Goal: Information Seeking & Learning: Check status

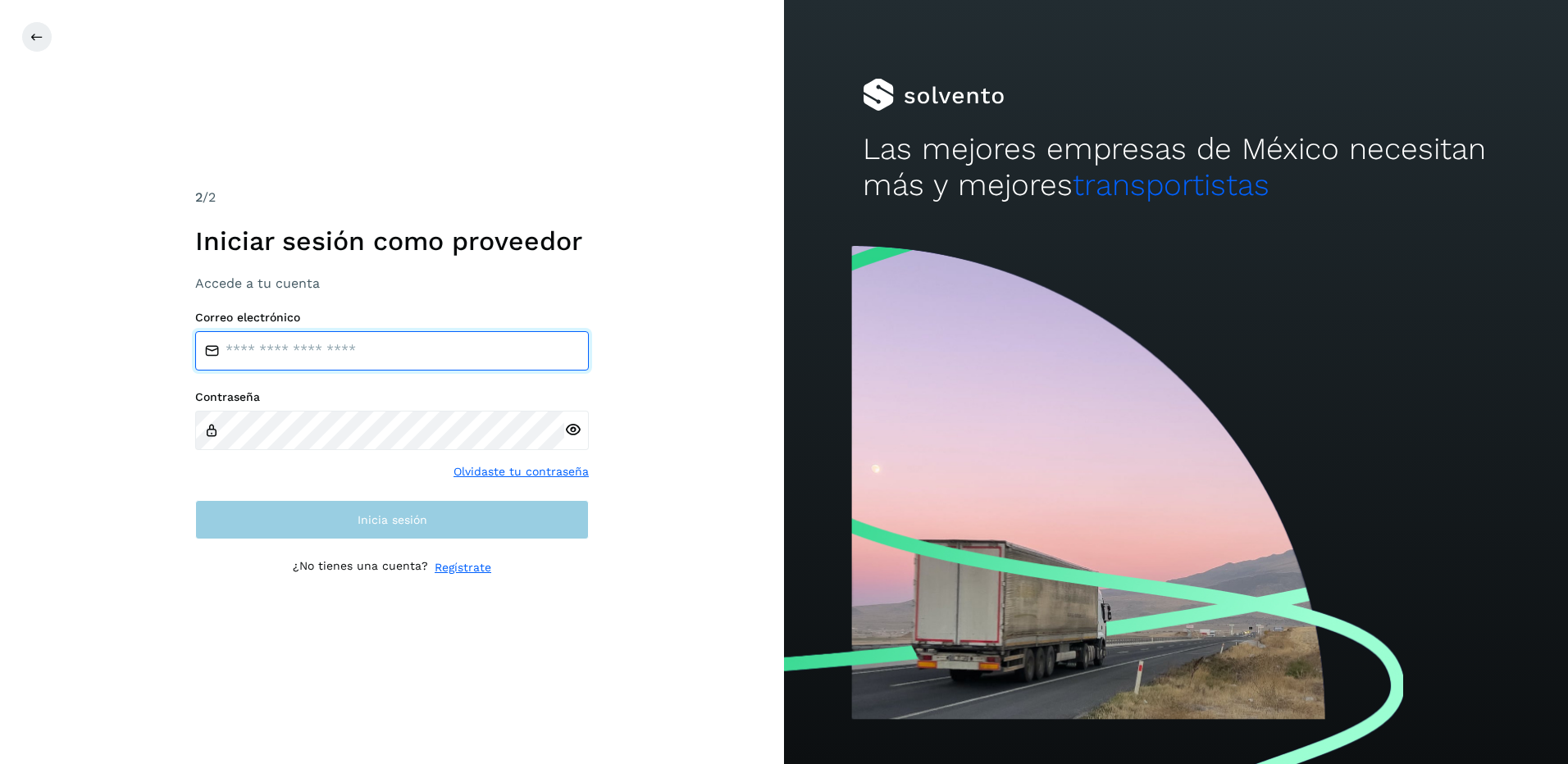
type input "**********"
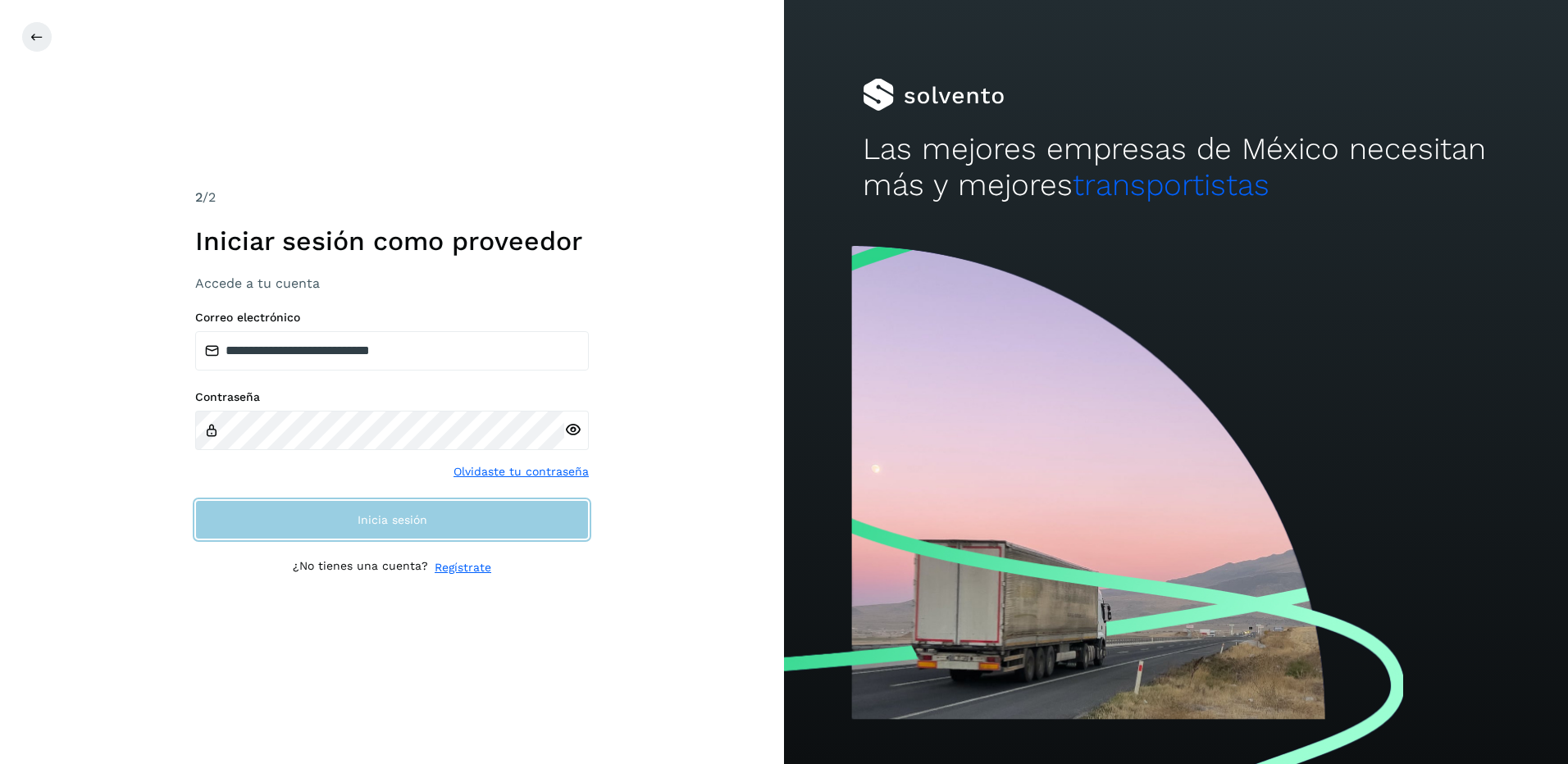
click at [475, 507] on button "Inicia sesión" at bounding box center [392, 520] width 394 height 39
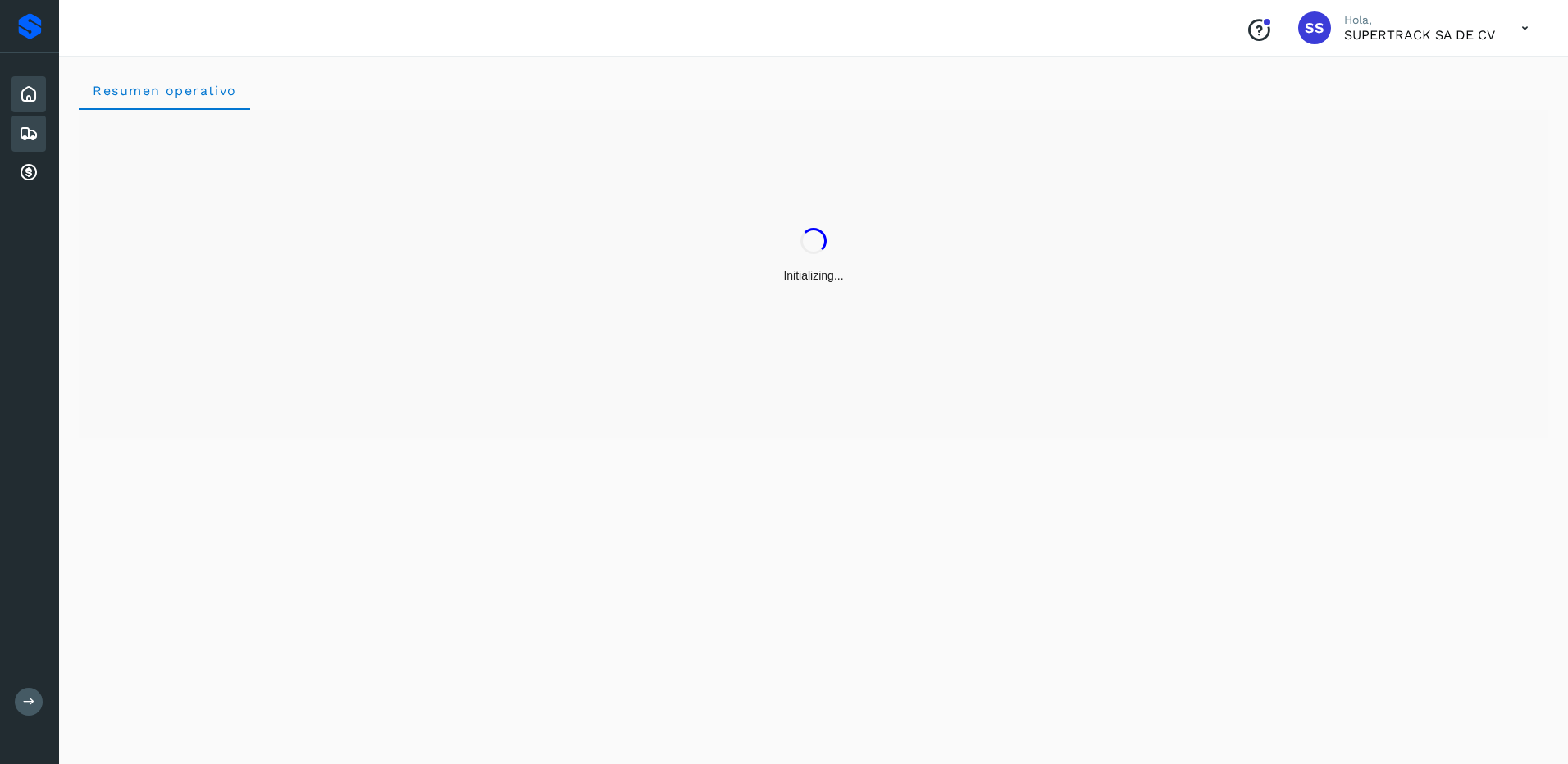
click at [25, 129] on icon at bounding box center [29, 134] width 20 height 20
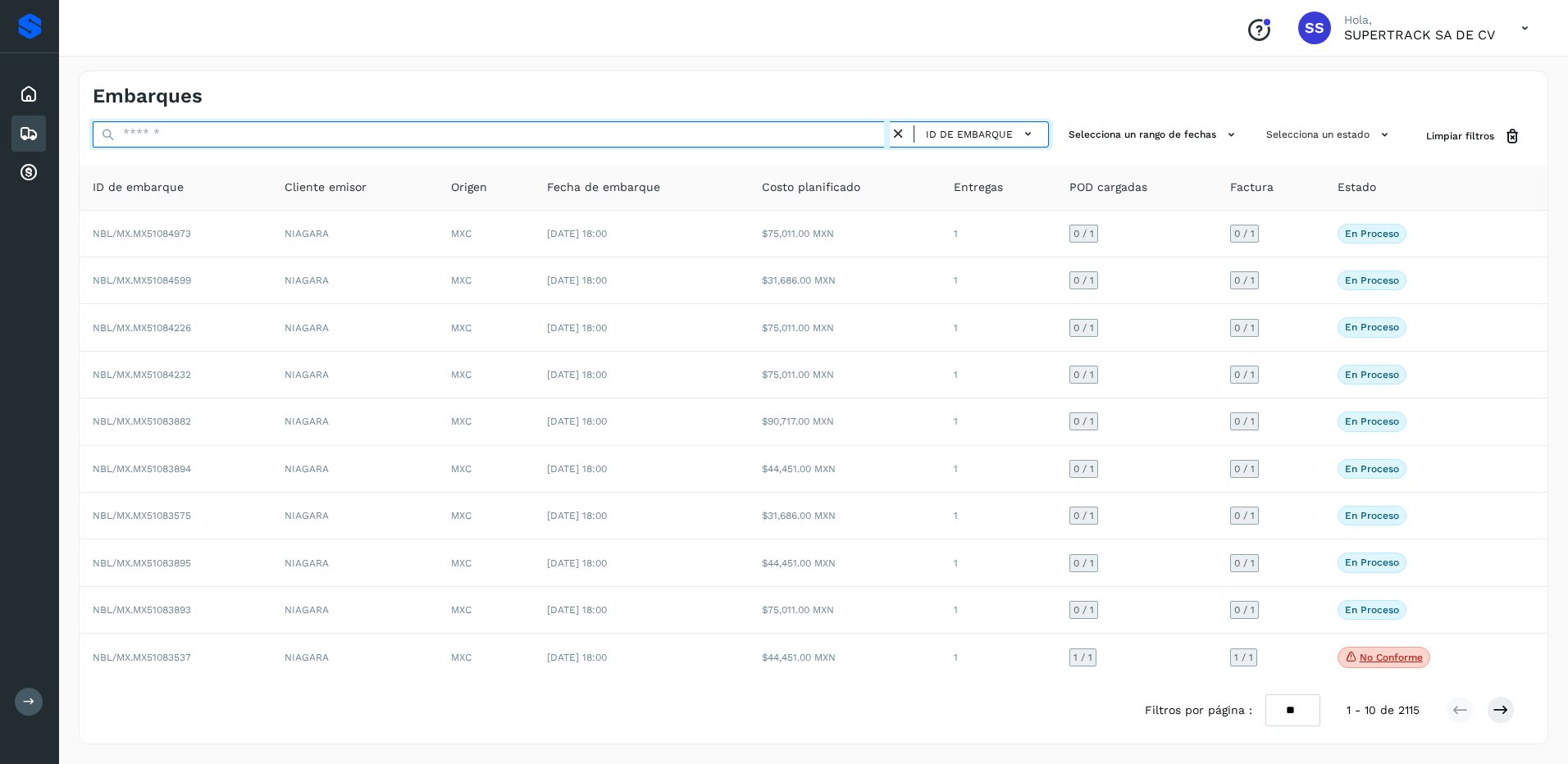
click at [224, 143] on input "text" at bounding box center [491, 134] width 797 height 26
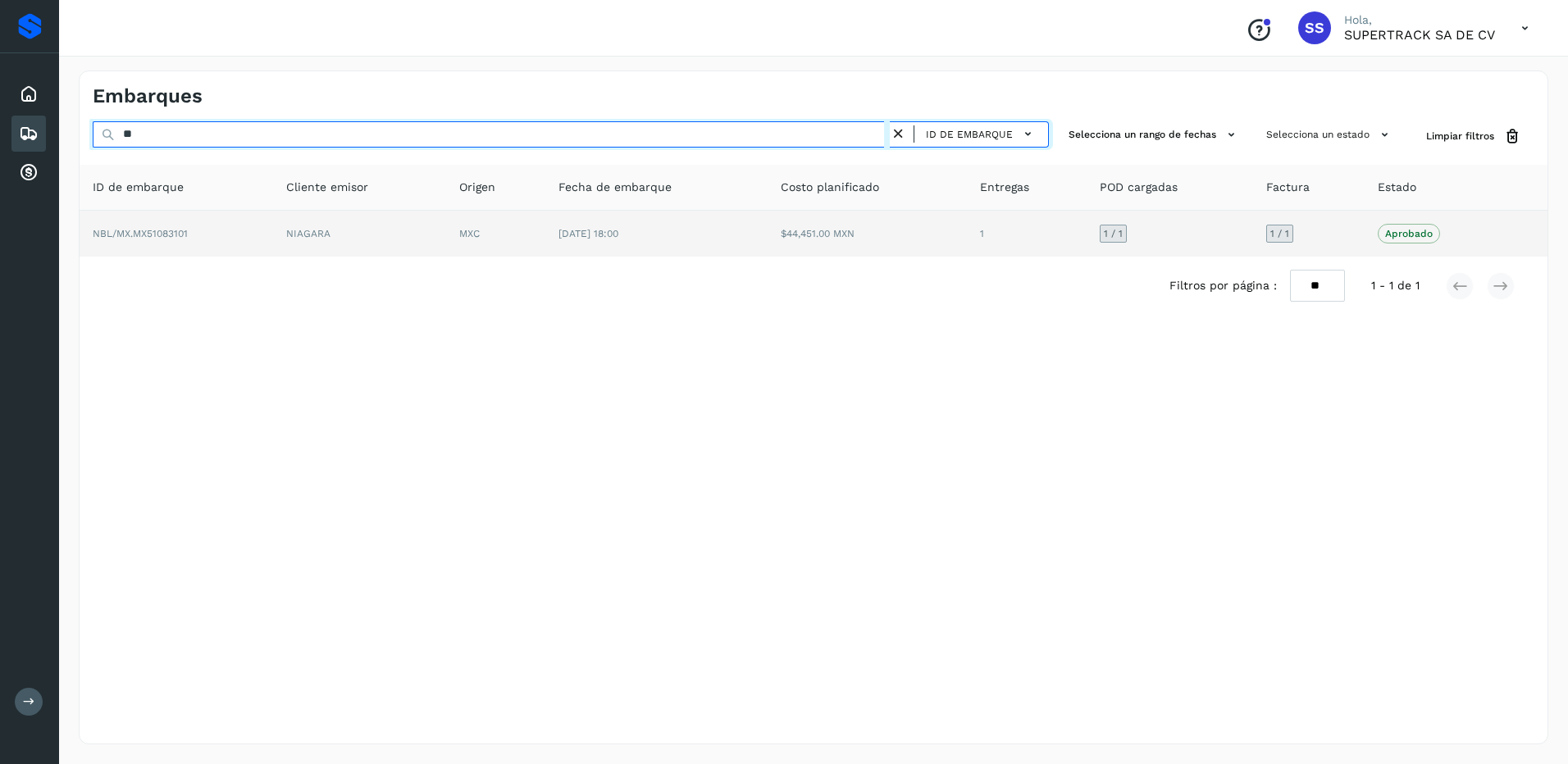
type input "*"
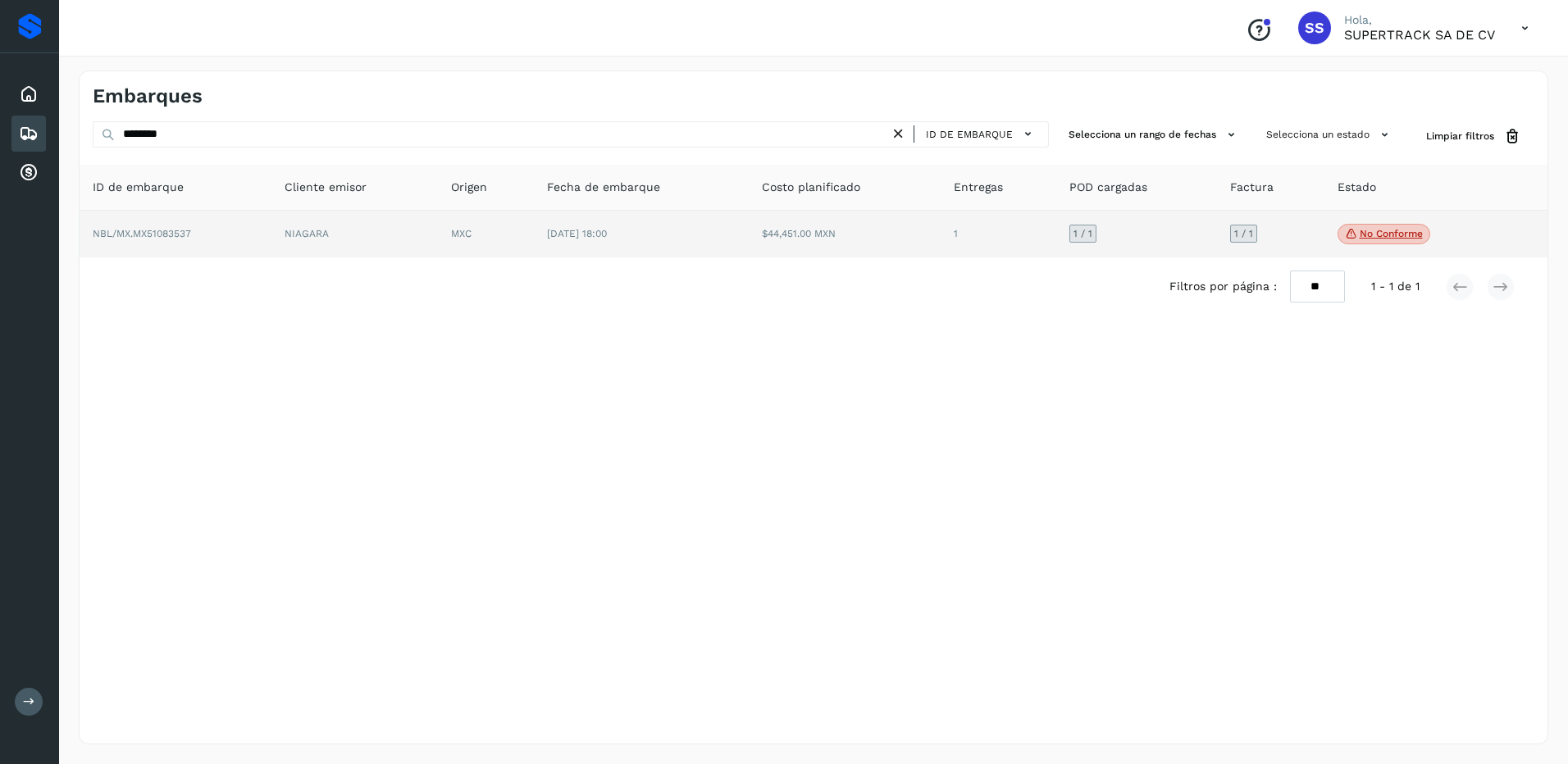
click at [1375, 232] on p "No conforme" at bounding box center [1391, 233] width 63 height 12
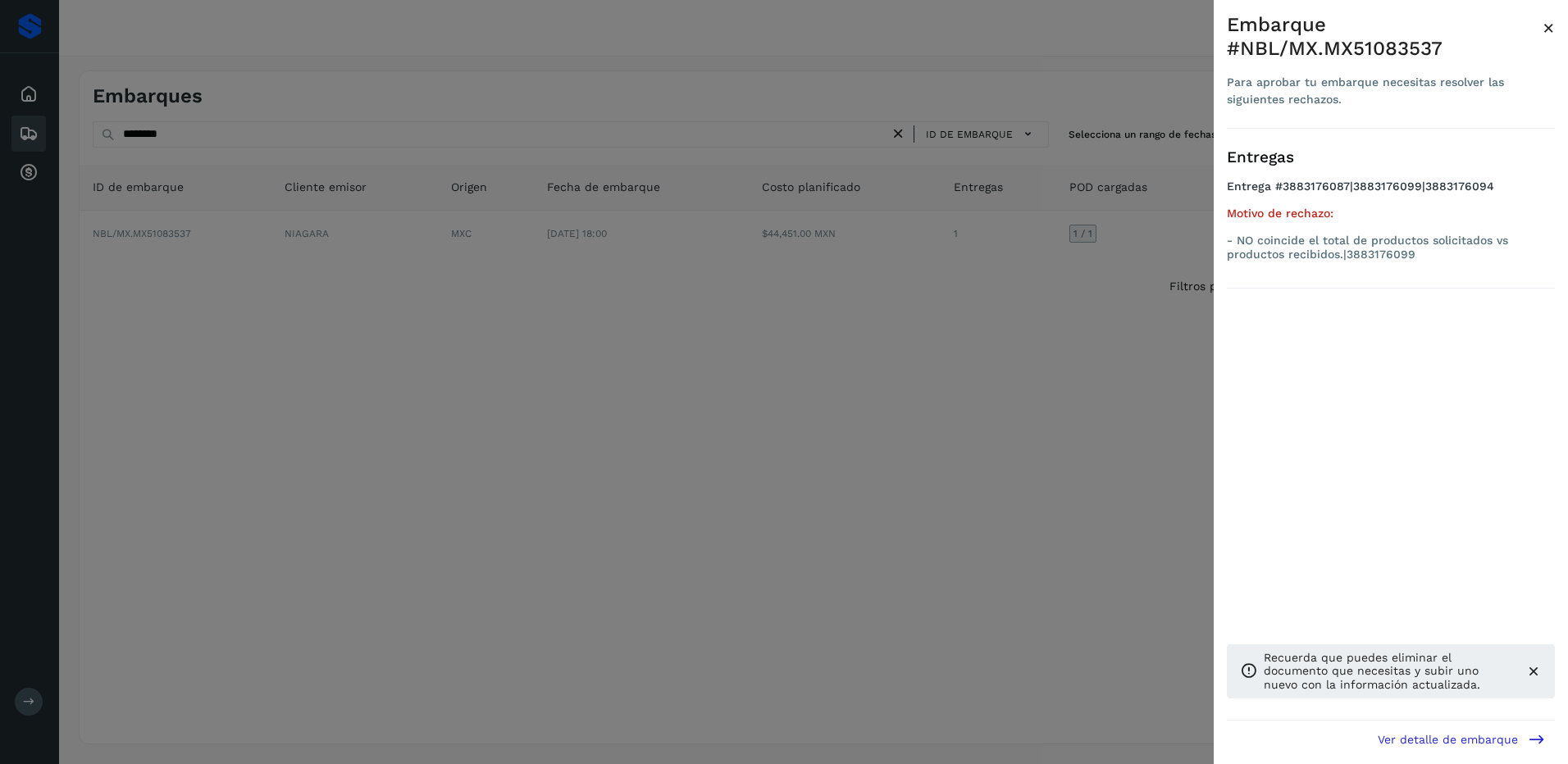
click at [686, 444] on div at bounding box center [784, 382] width 1568 height 764
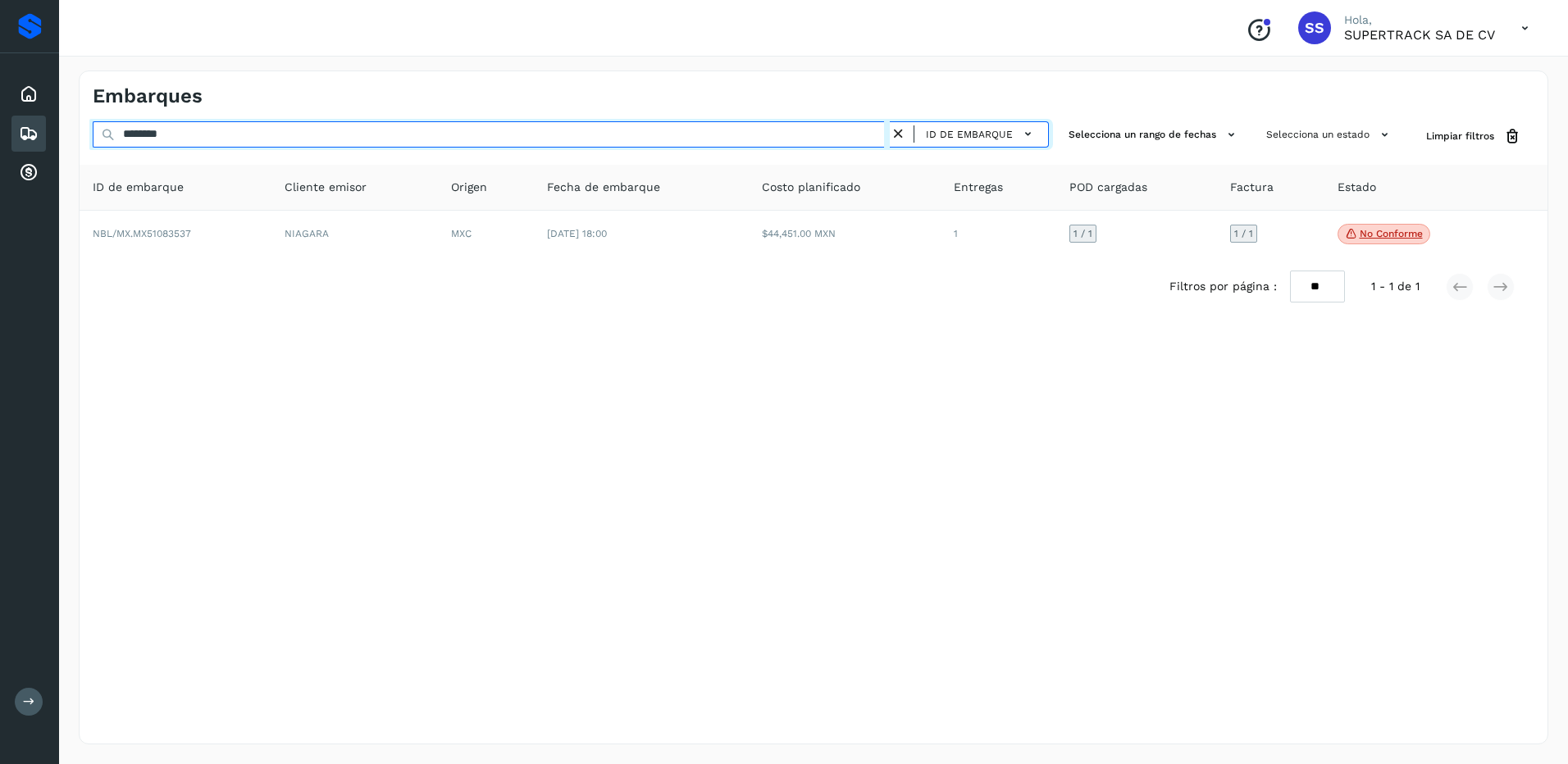
drag, startPoint x: 187, startPoint y: 145, endPoint x: 5, endPoint y: 134, distance: 182.3
click at [6, 135] on div "Proveedores Inicio Embarques Cuentas por cobrar Salir Conoce nuestros beneficio…" at bounding box center [784, 382] width 1568 height 764
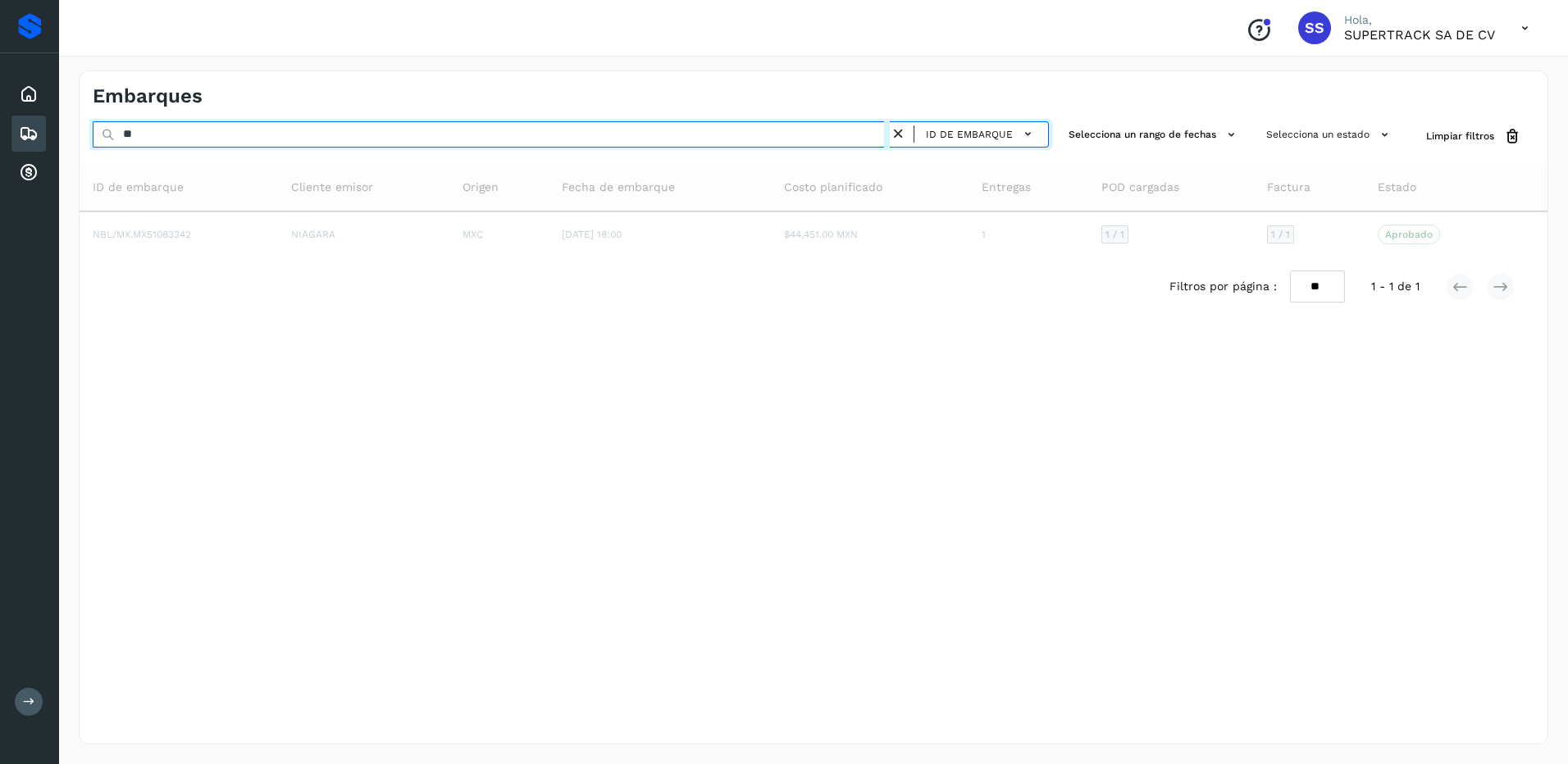
type input "*"
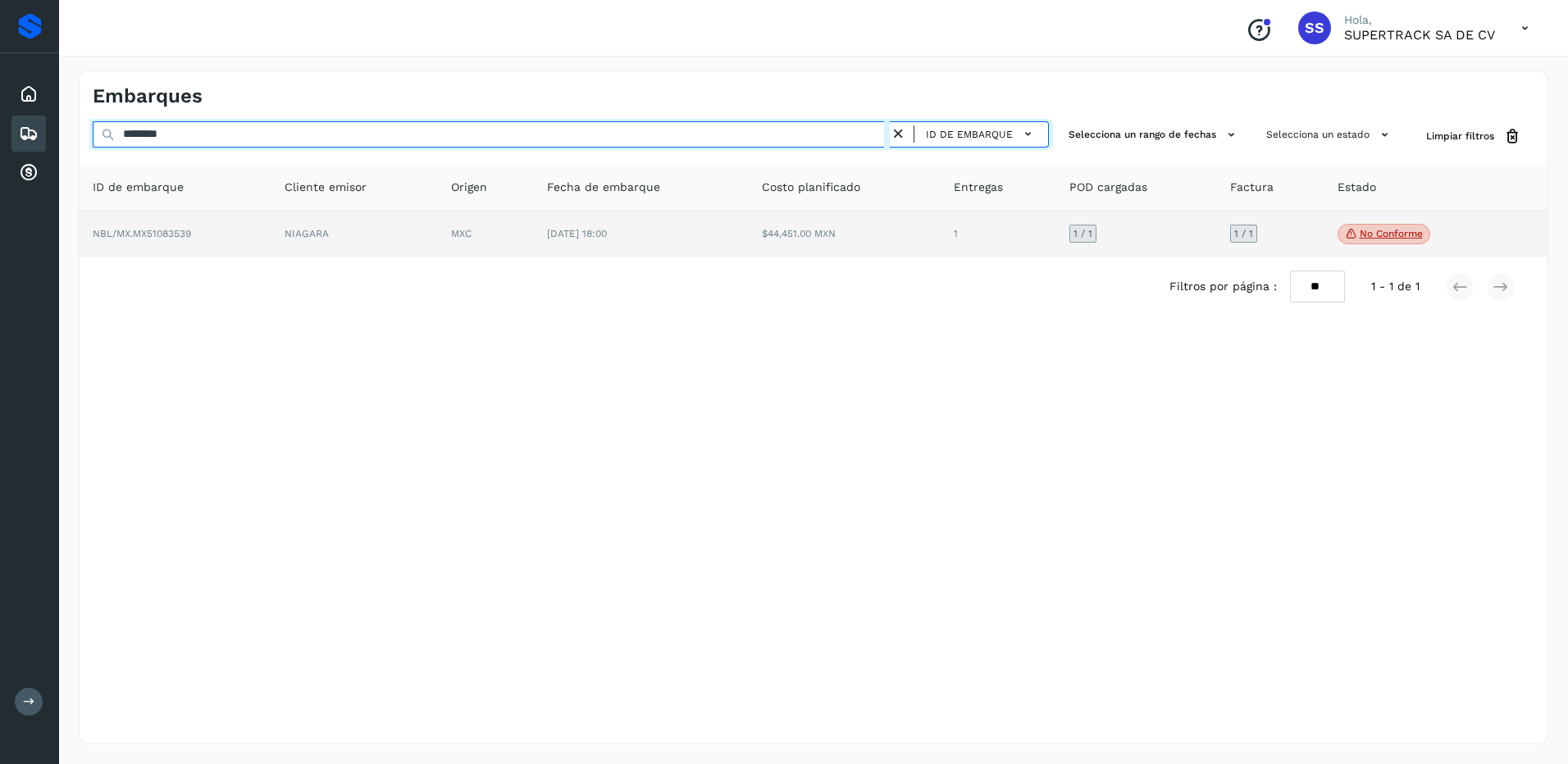
type input "********"
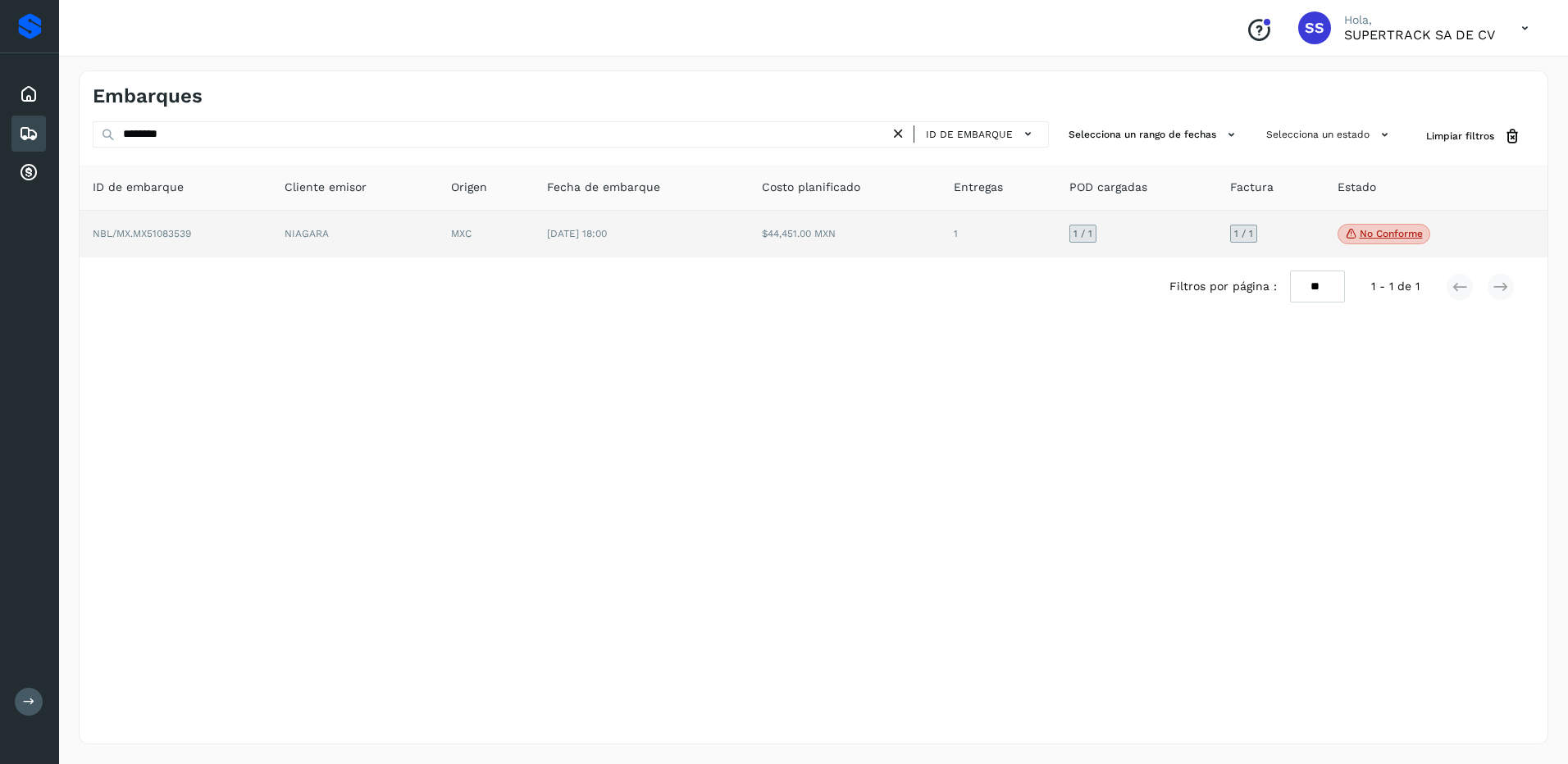
click at [1365, 232] on p "No conforme" at bounding box center [1391, 233] width 63 height 12
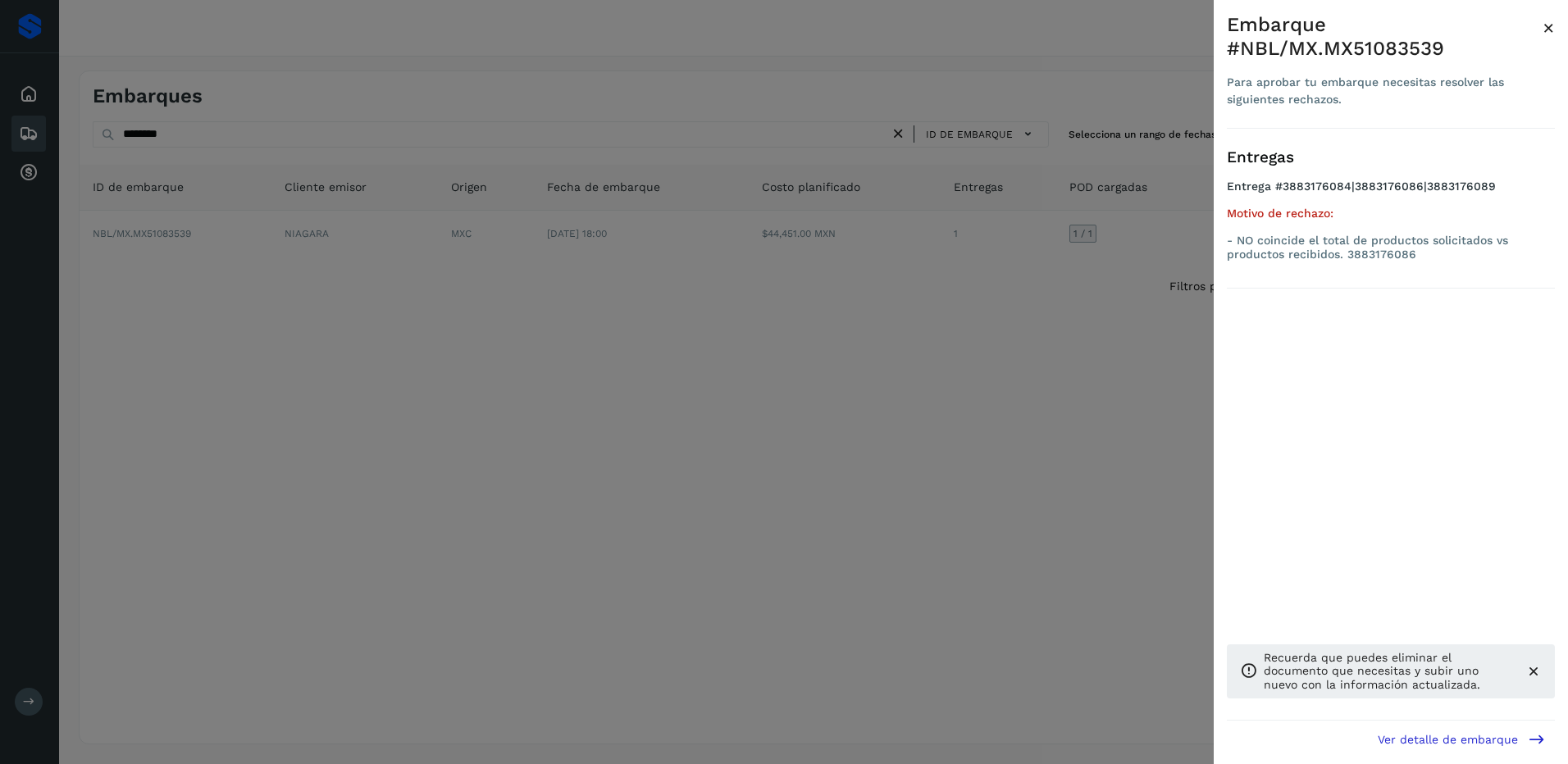
click at [1084, 457] on div at bounding box center [784, 382] width 1568 height 764
